Goal: Task Accomplishment & Management: Use online tool/utility

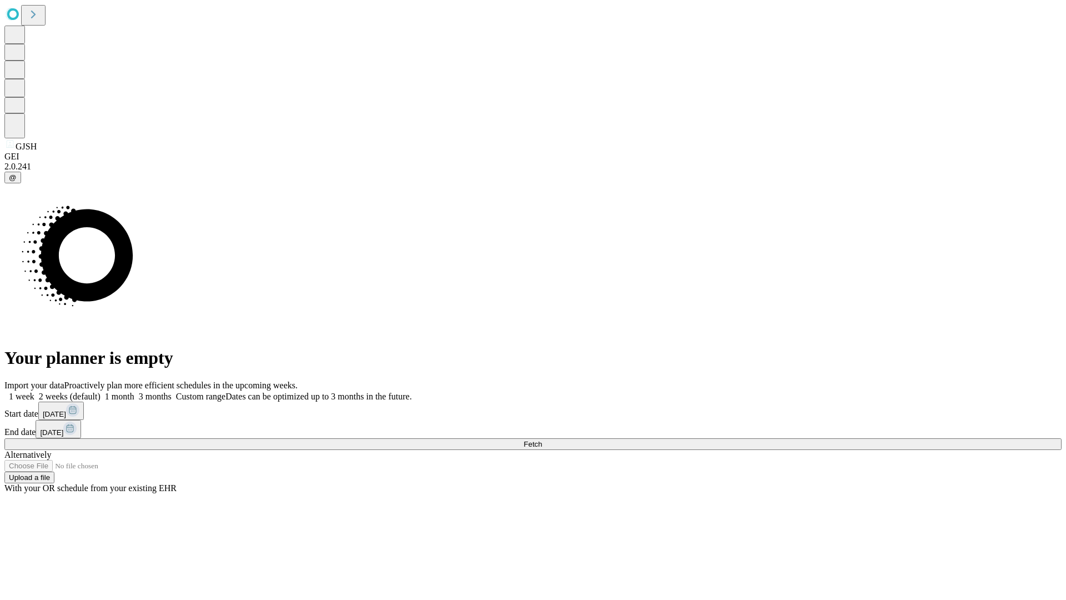
click at [542, 440] on span "Fetch" at bounding box center [533, 444] width 18 height 8
